Goal: Task Accomplishment & Management: Use online tool/utility

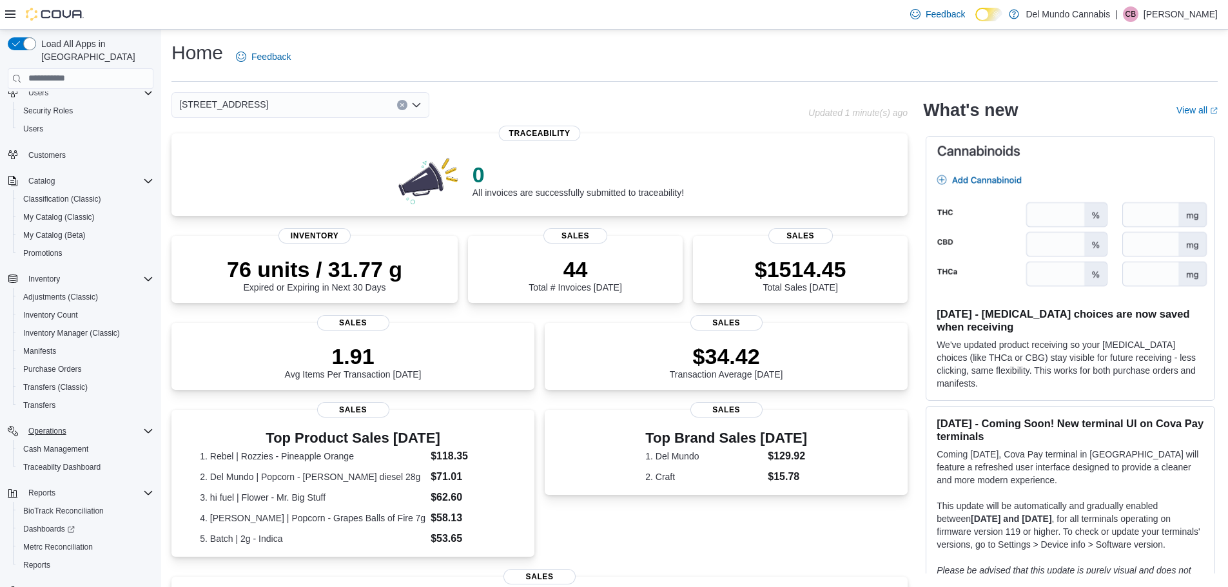
scroll to position [60, 0]
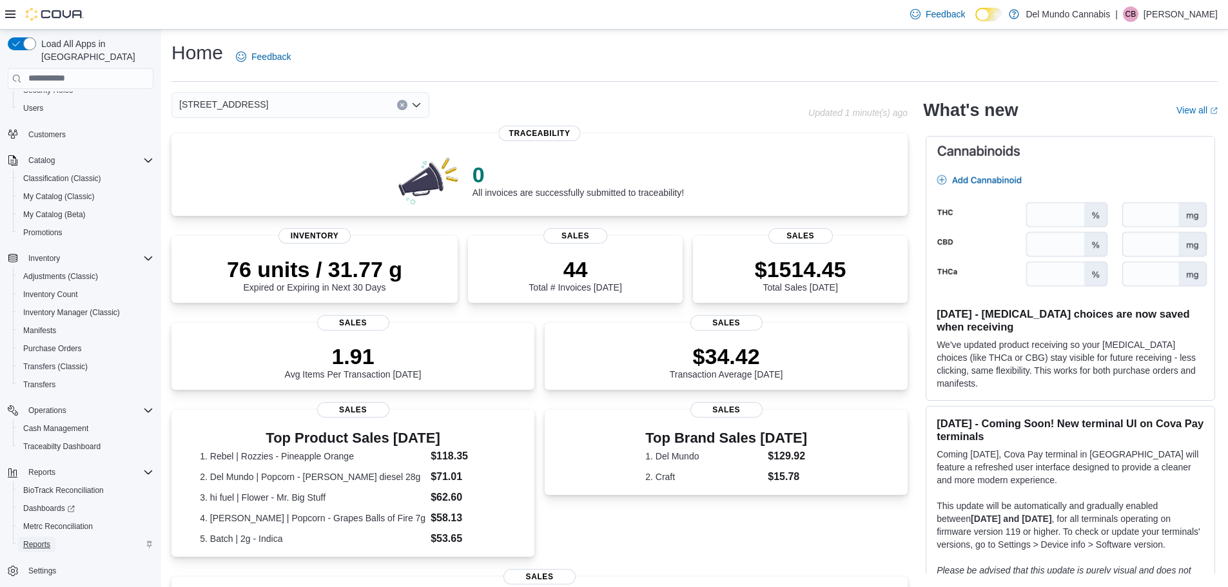
click at [37, 540] on span "Reports" at bounding box center [36, 545] width 27 height 10
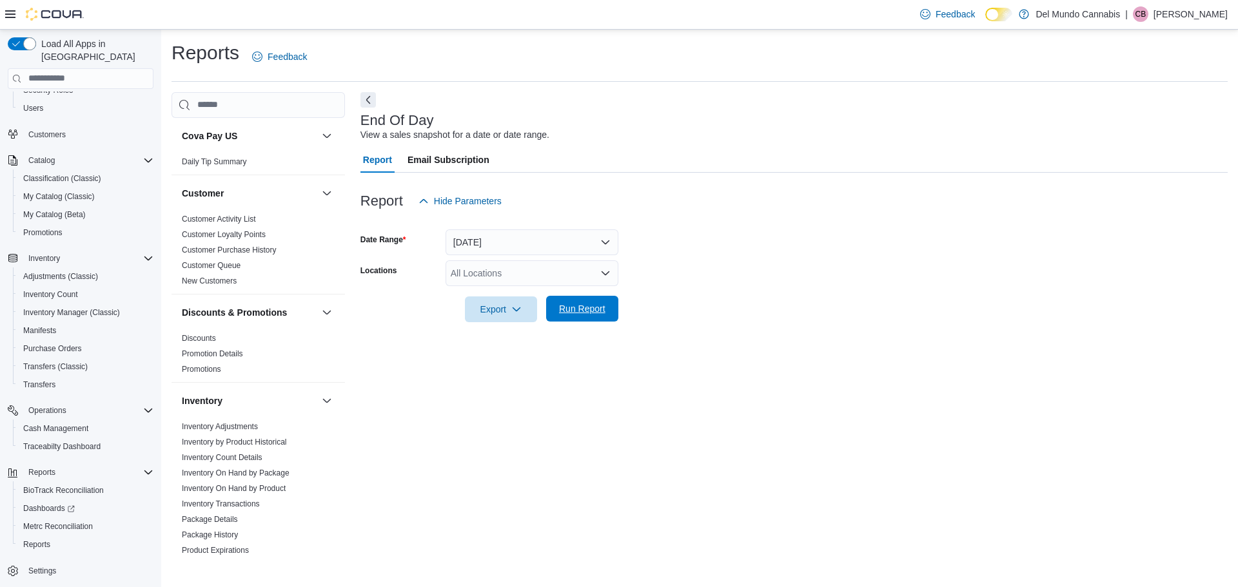
click at [585, 310] on span "Run Report" at bounding box center [582, 308] width 46 height 13
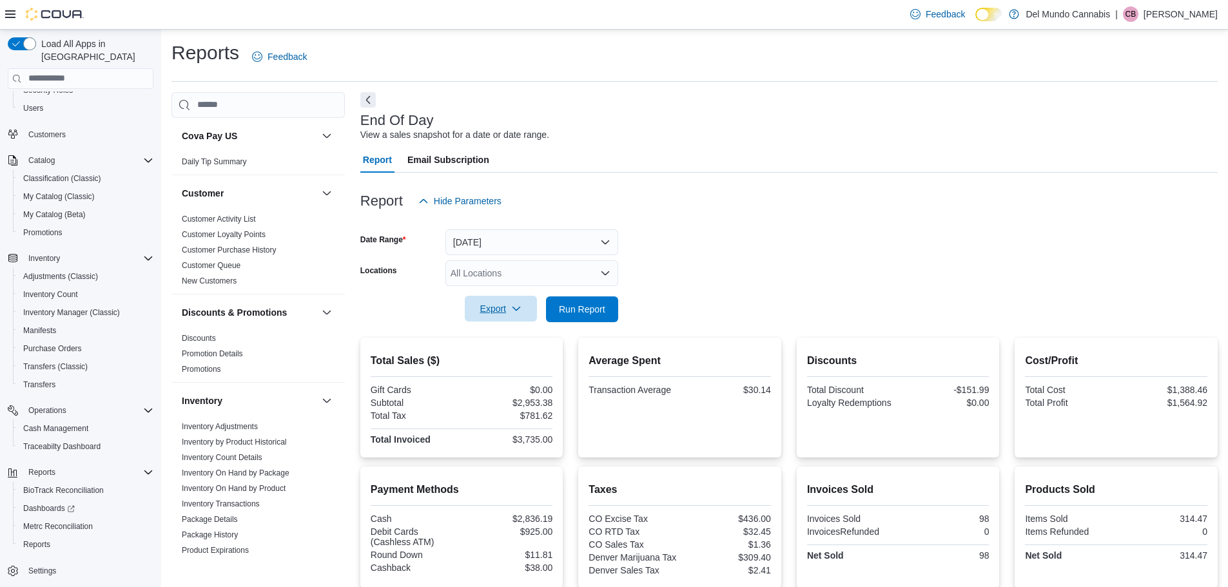
click at [500, 307] on span "Export" at bounding box center [501, 309] width 57 height 26
click at [544, 285] on div "All Locations" at bounding box center [531, 273] width 173 height 26
click at [527, 307] on button "[STREET_ADDRESS]" at bounding box center [531, 314] width 173 height 19
click at [659, 278] on form "Date Range [DATE] Locations [STREET_ADDRESS] Selected. [STREET_ADDRESS]. Press …" at bounding box center [788, 268] width 857 height 108
click at [630, 309] on form "Date Range [DATE] Locations [STREET_ADDRESS] Export Run Report" at bounding box center [788, 268] width 857 height 108
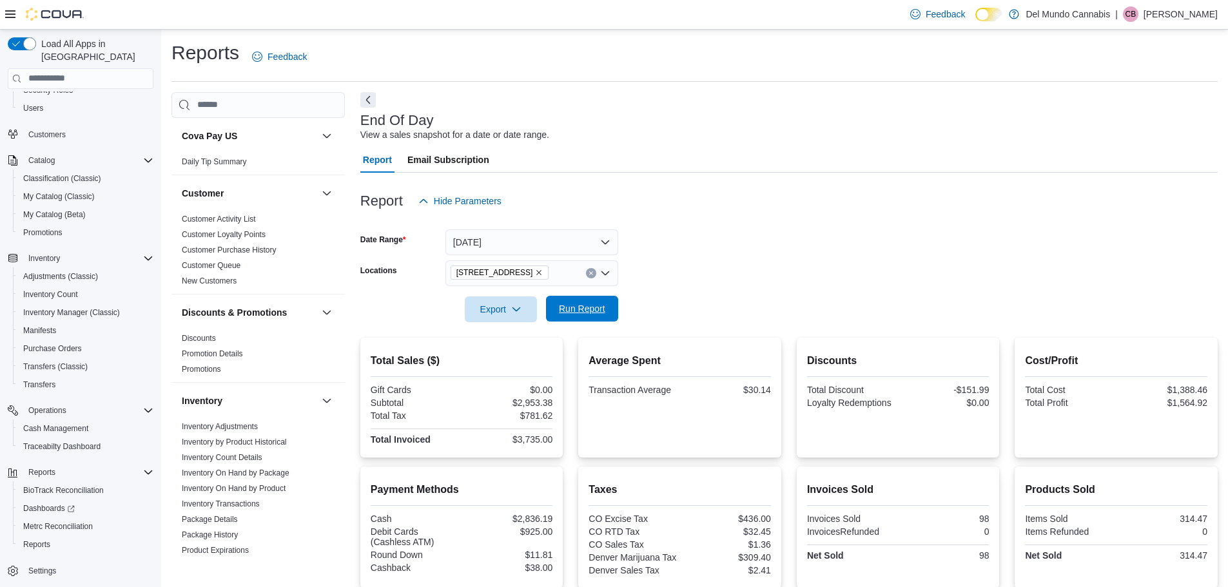
click at [606, 309] on span "Run Report" at bounding box center [582, 309] width 57 height 26
click at [502, 312] on span "Export" at bounding box center [501, 309] width 57 height 26
click at [512, 363] on span "Export to Pdf" at bounding box center [503, 361] width 58 height 10
